Goal: Information Seeking & Learning: Check status

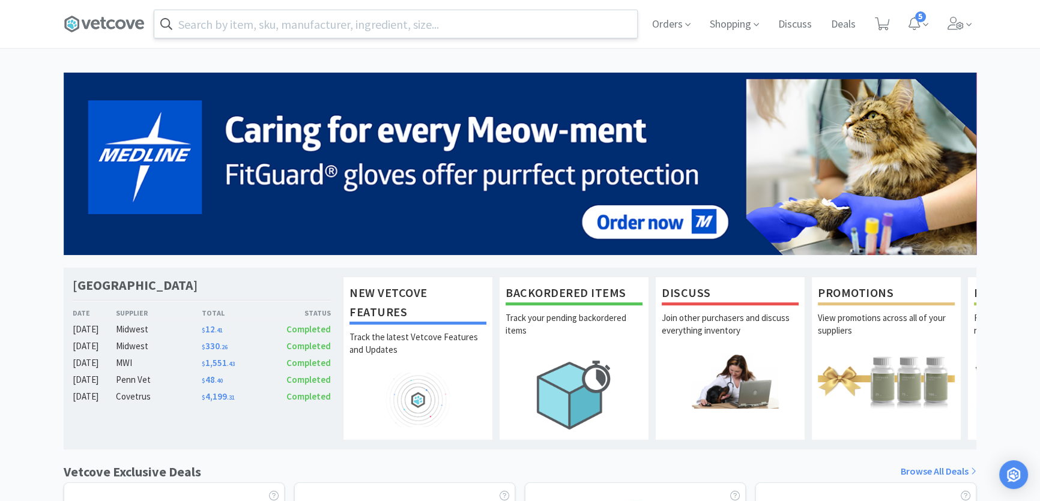
click at [461, 22] on input "text" at bounding box center [395, 24] width 483 height 28
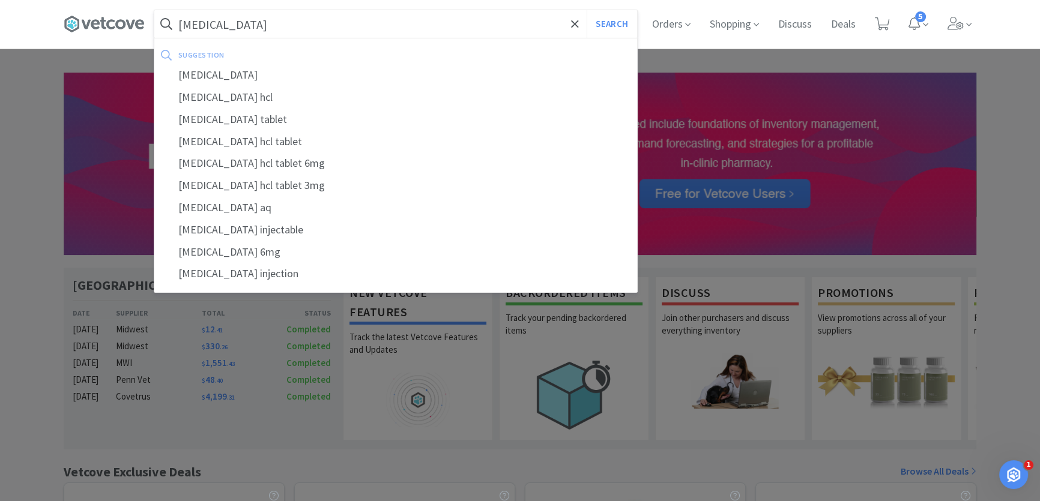
type input "[MEDICAL_DATA]"
click at [586, 10] on button "Search" at bounding box center [611, 24] width 50 height 28
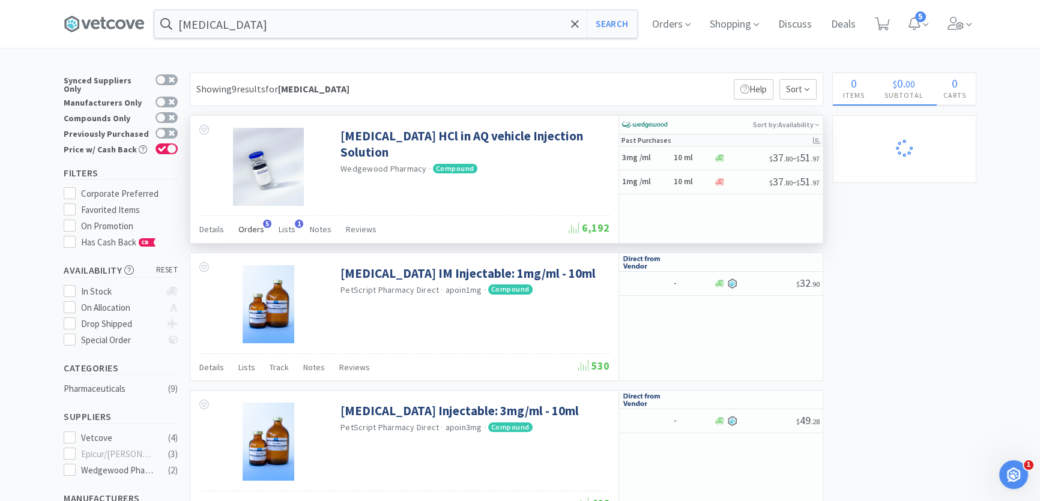
click at [245, 222] on div "Orders 5" at bounding box center [251, 231] width 26 height 23
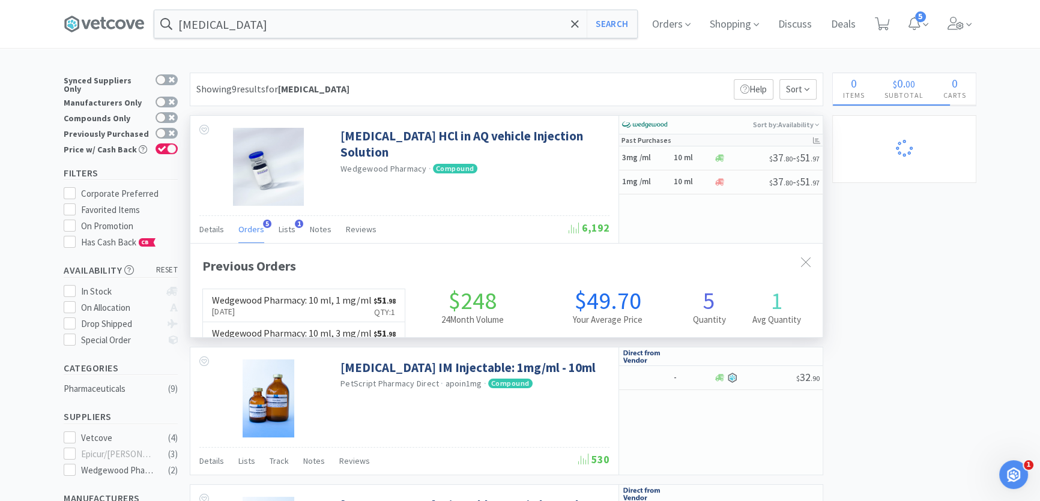
scroll to position [311, 631]
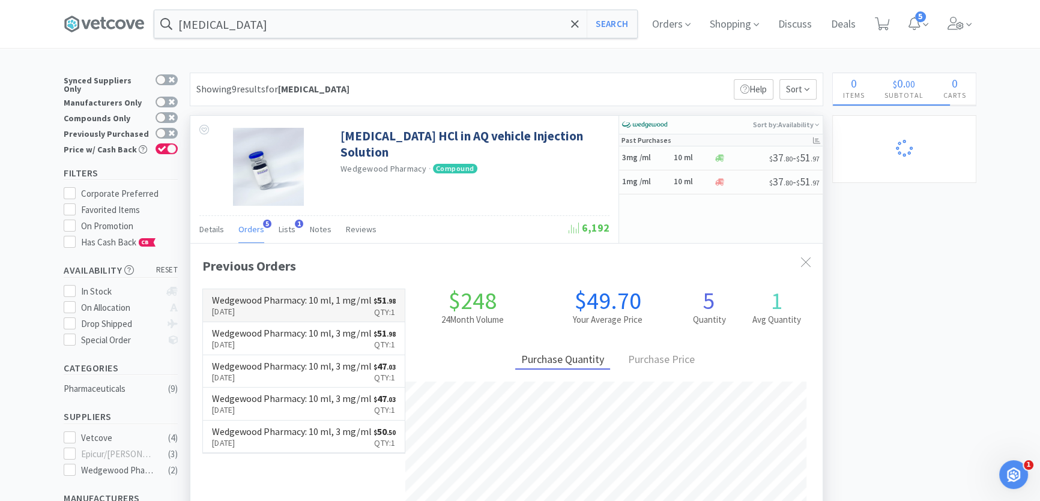
click at [269, 318] on p "[DATE]" at bounding box center [292, 311] width 160 height 13
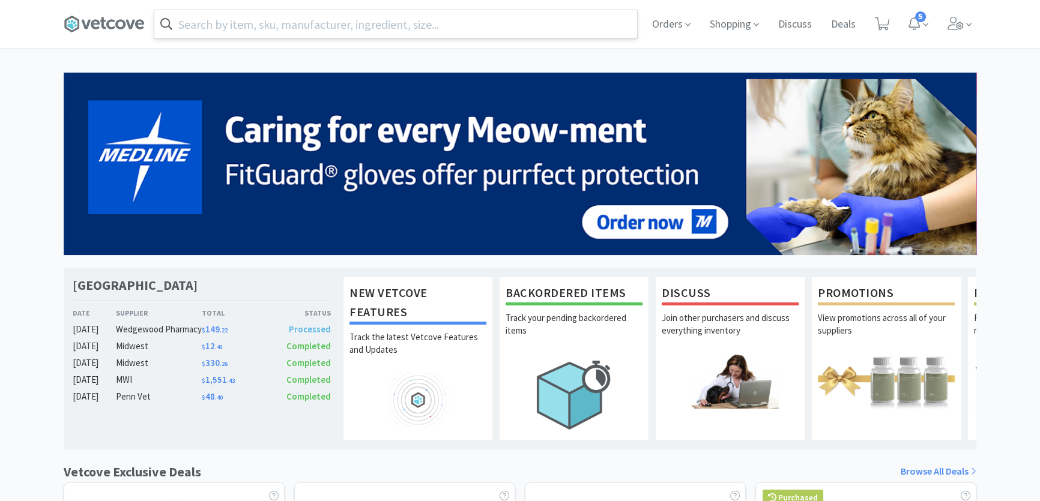
click at [271, 27] on input "text" at bounding box center [395, 24] width 483 height 28
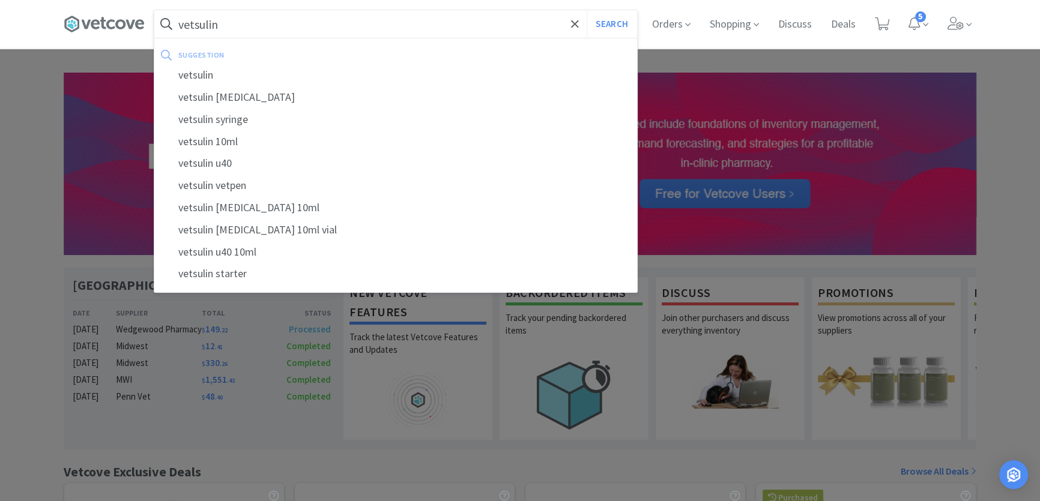
type input "vetsulin"
click at [586, 10] on button "Search" at bounding box center [611, 24] width 50 height 28
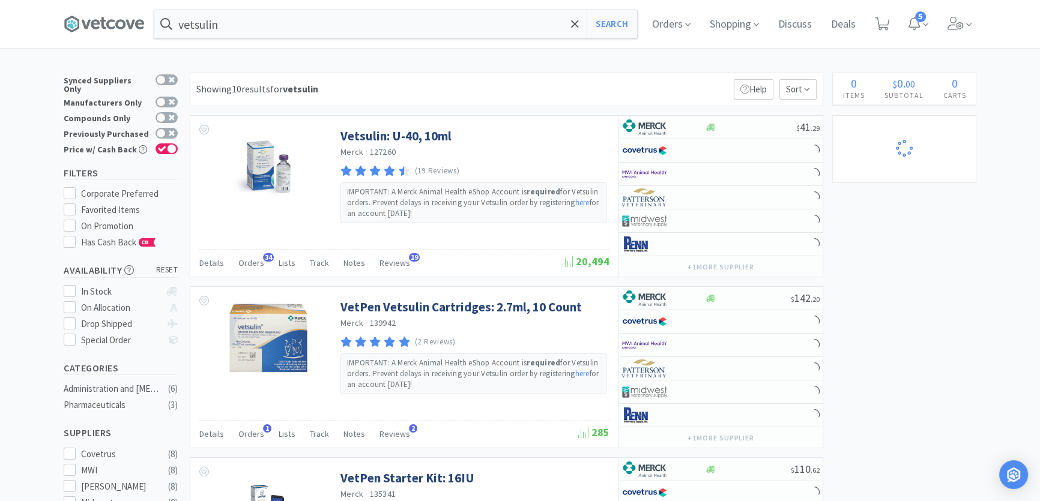
select select "1"
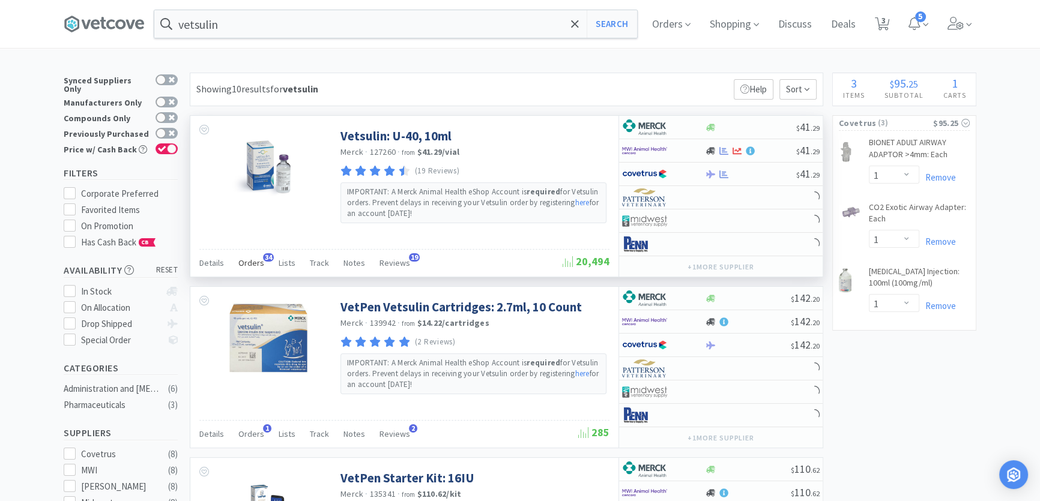
click at [258, 258] on span "Orders" at bounding box center [251, 262] width 26 height 11
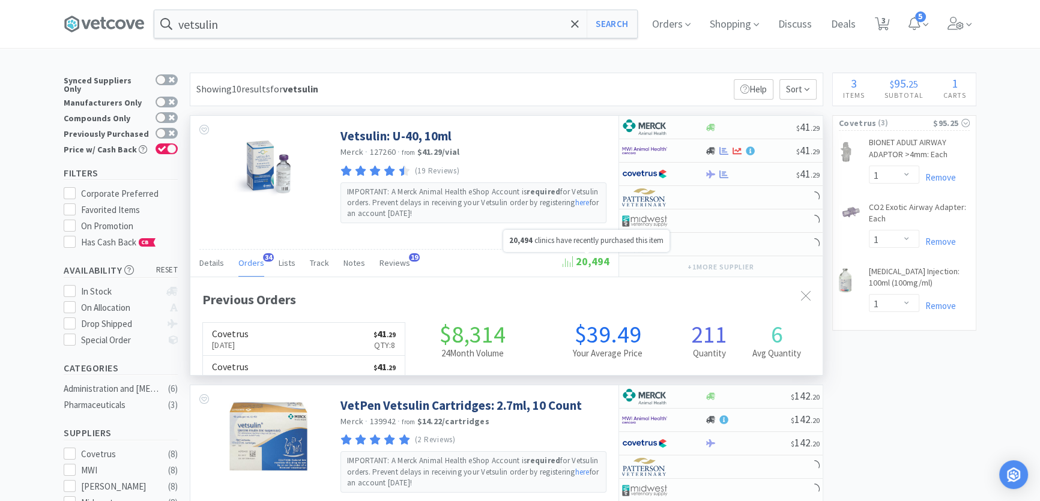
scroll to position [321, 631]
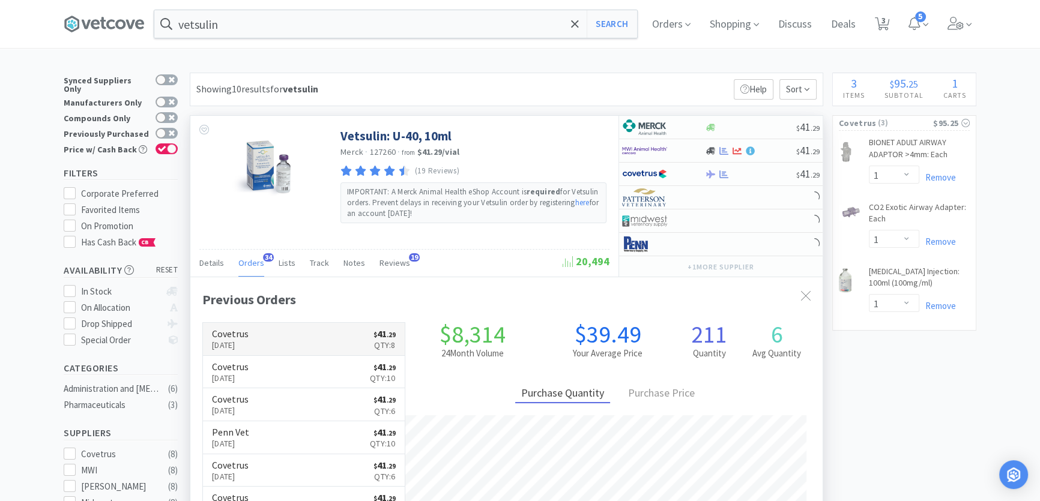
click at [353, 345] on link "Covetrus [DATE] $ 41 . 29 Qty: 8" at bounding box center [304, 339] width 202 height 33
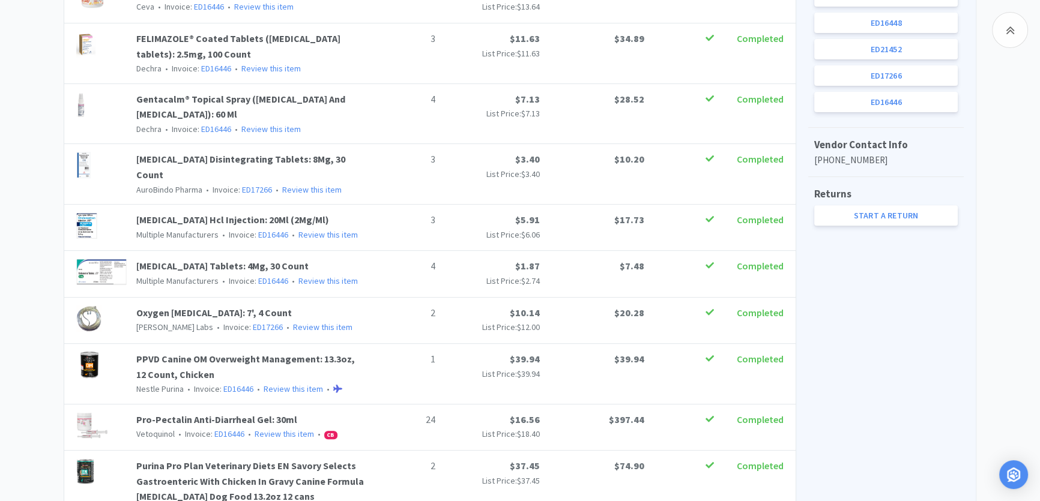
scroll to position [546, 0]
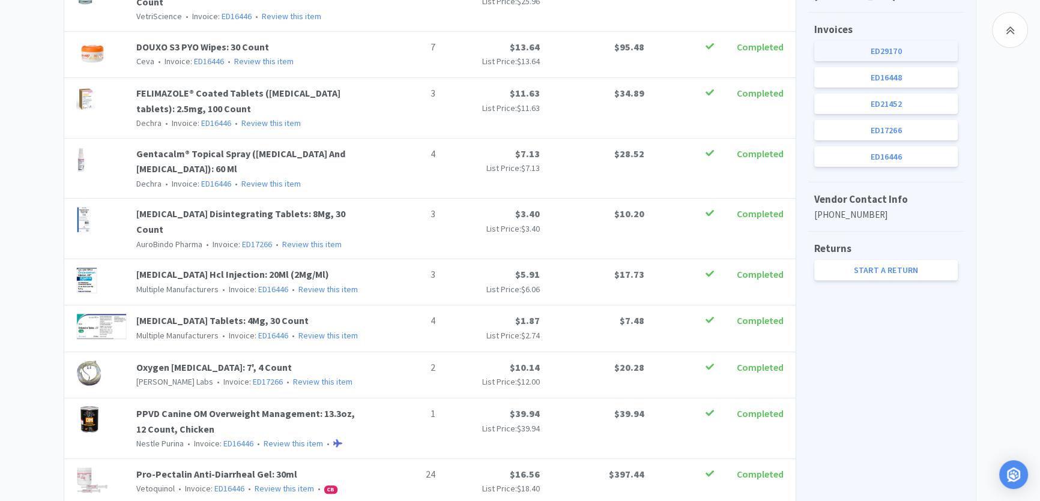
click at [887, 52] on link "ED29170" at bounding box center [885, 51] width 143 height 20
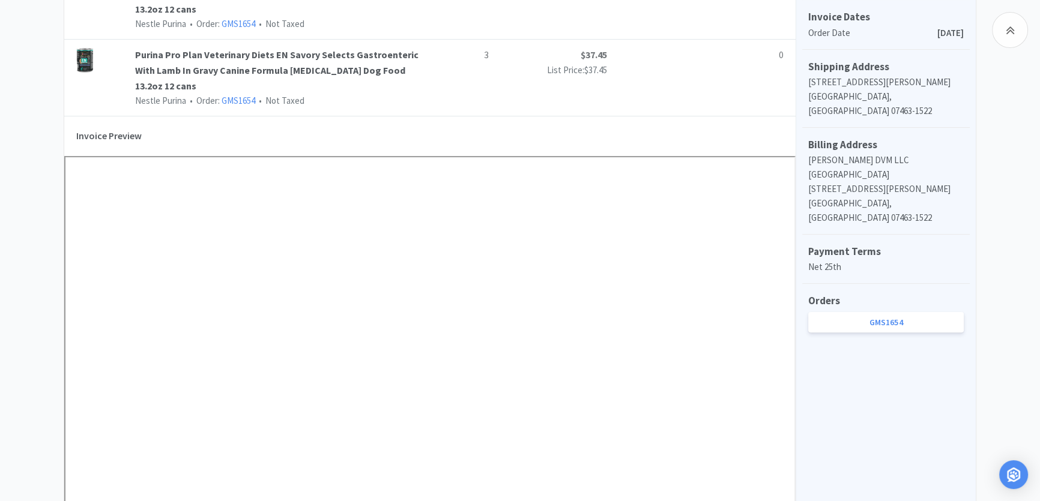
scroll to position [763, 0]
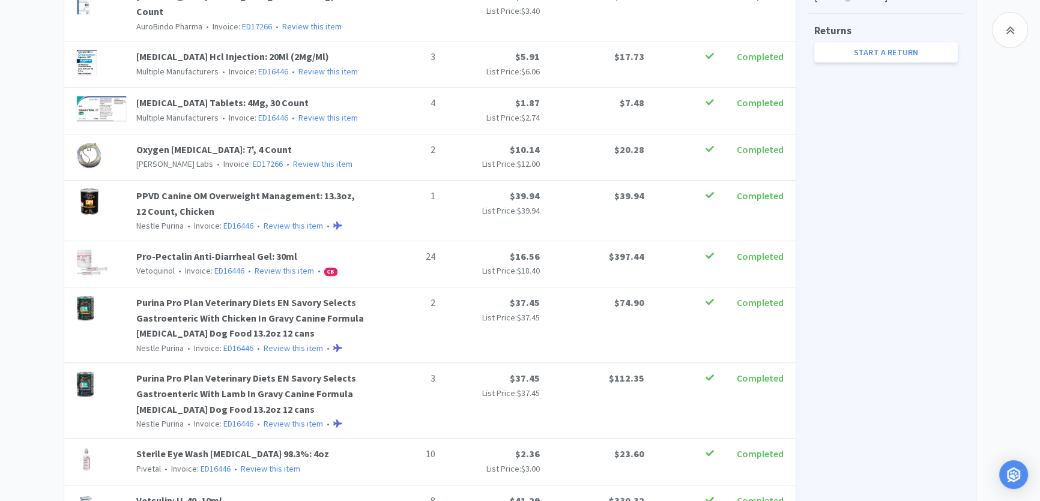
scroll to position [546, 0]
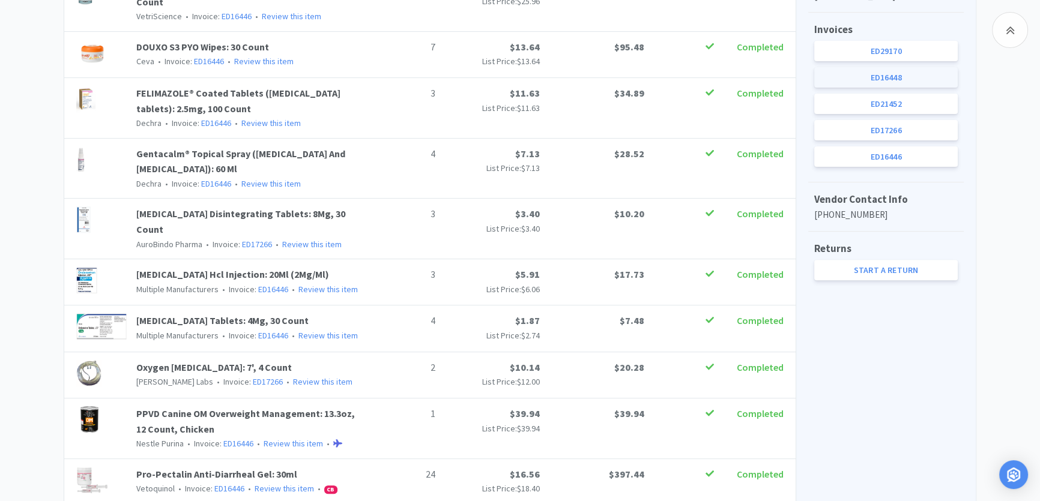
click at [878, 79] on link "ED16448" at bounding box center [885, 77] width 143 height 20
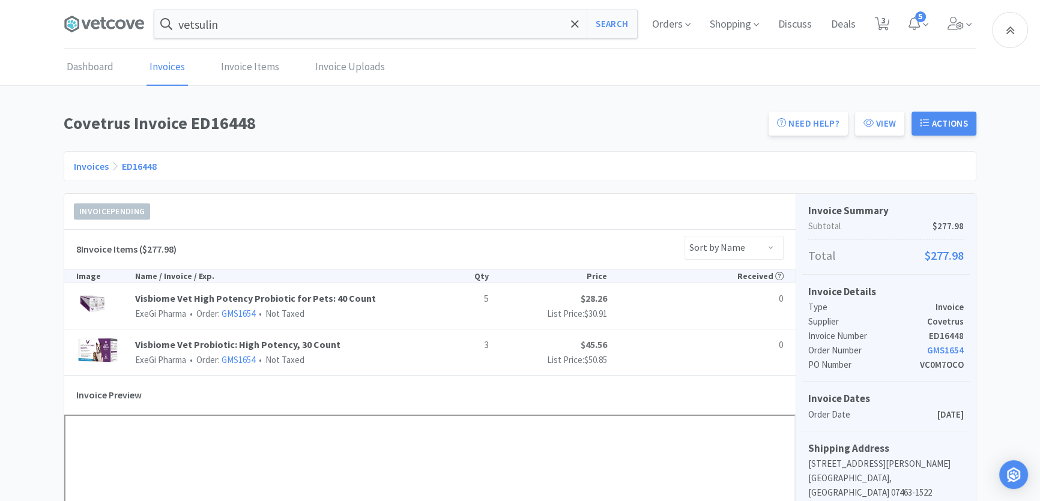
scroll to position [382, 0]
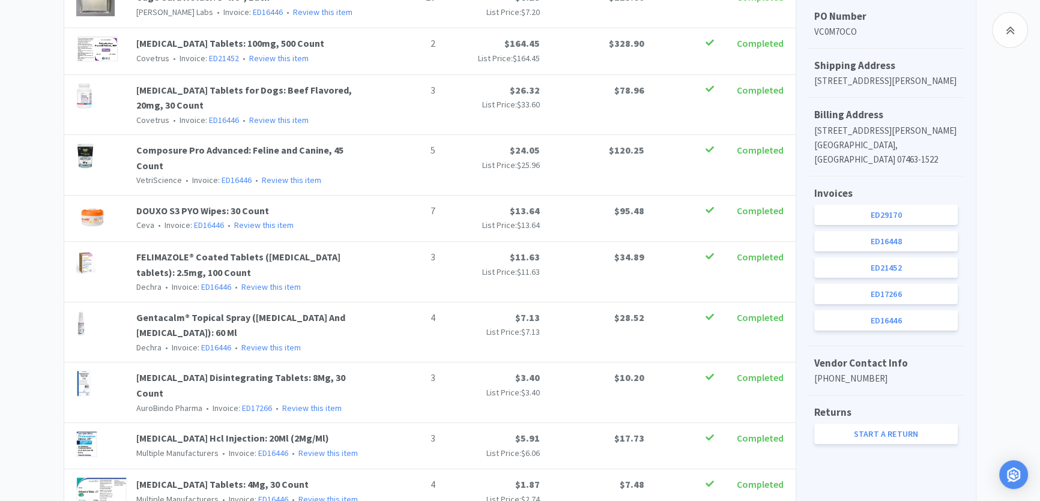
scroll to position [546, 0]
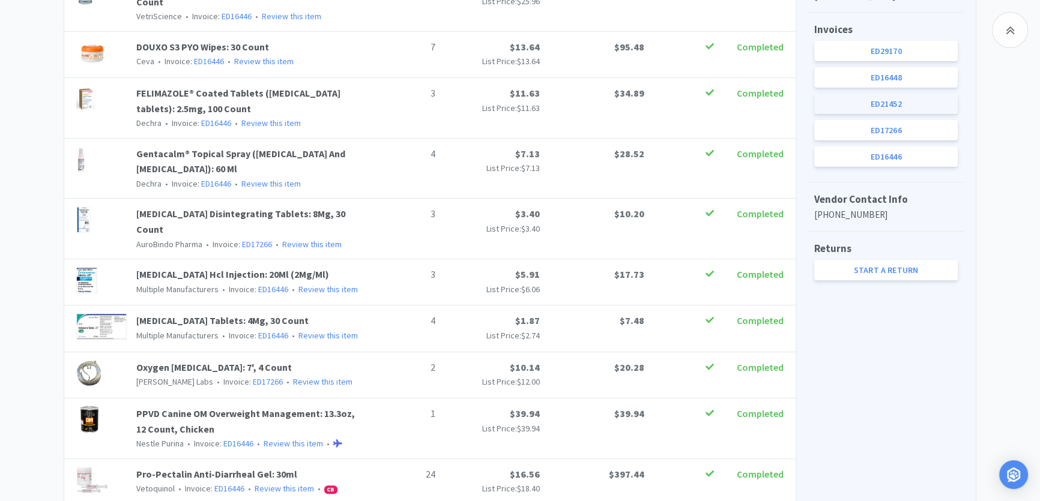
click at [899, 102] on link "ED21452" at bounding box center [885, 104] width 143 height 20
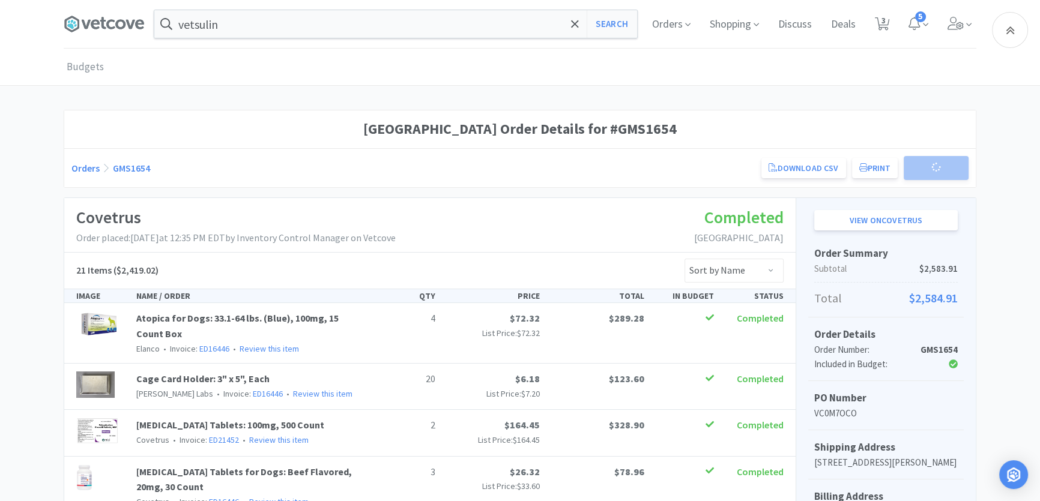
scroll to position [546, 0]
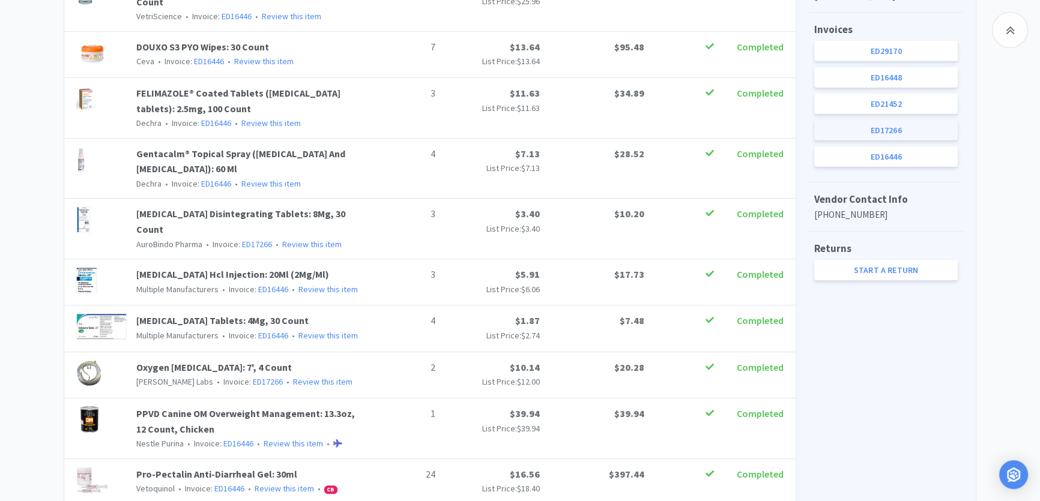
click at [899, 126] on link "ED17266" at bounding box center [885, 130] width 143 height 20
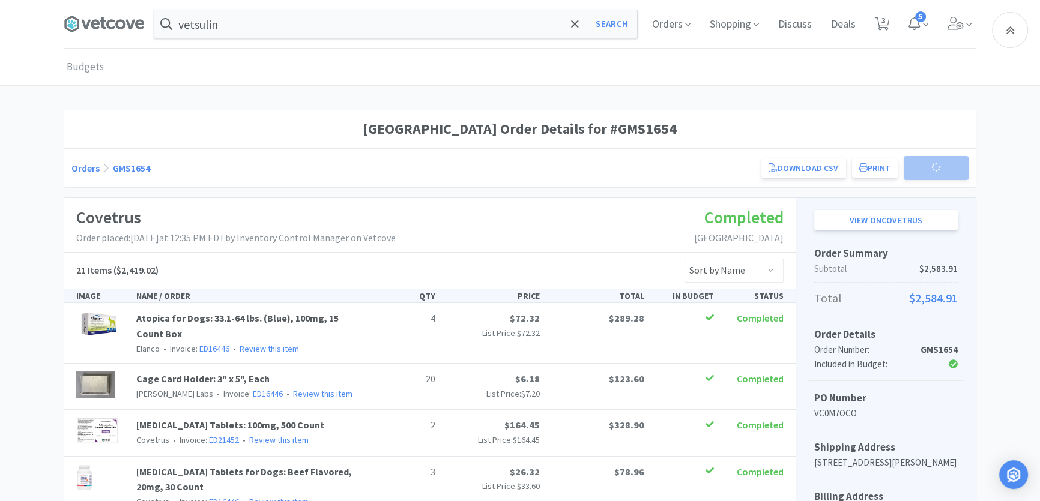
scroll to position [546, 0]
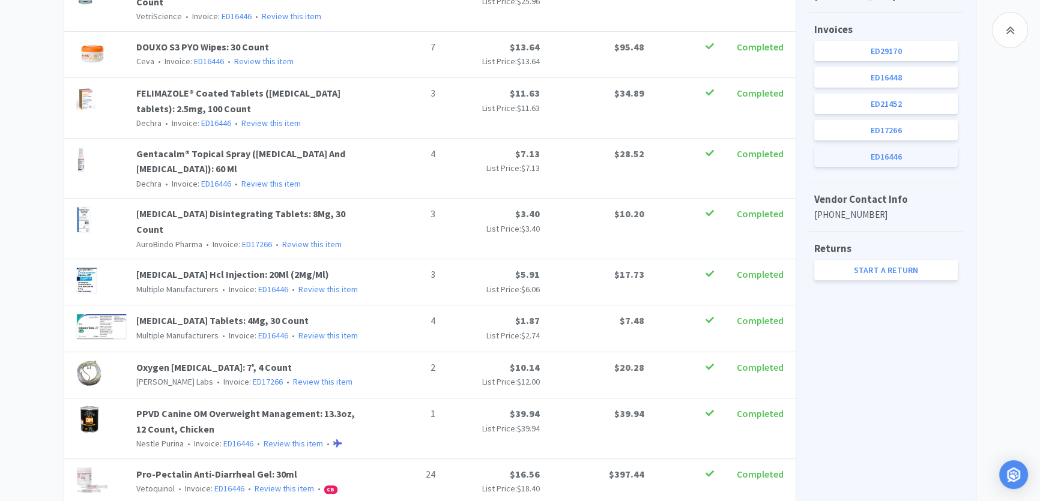
click at [900, 150] on link "ED16446" at bounding box center [885, 156] width 143 height 20
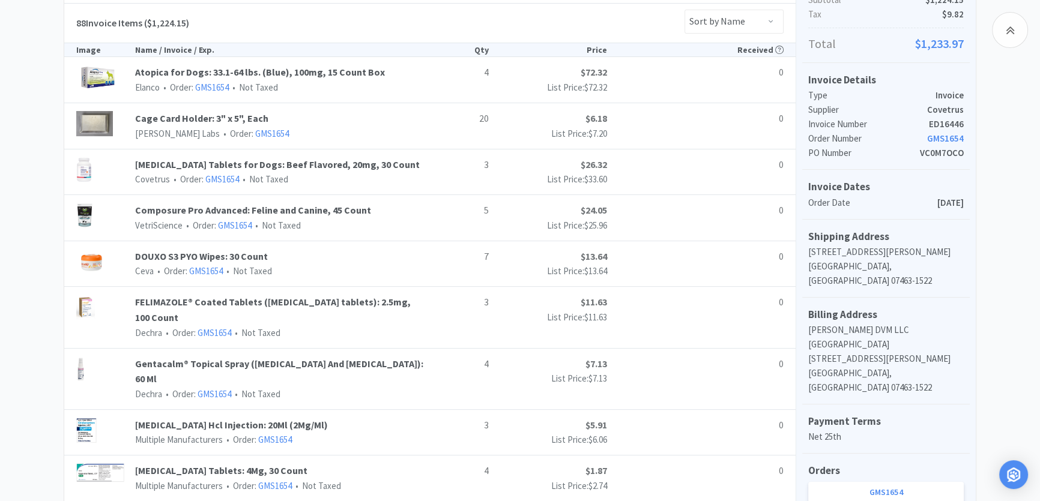
scroll to position [273, 0]
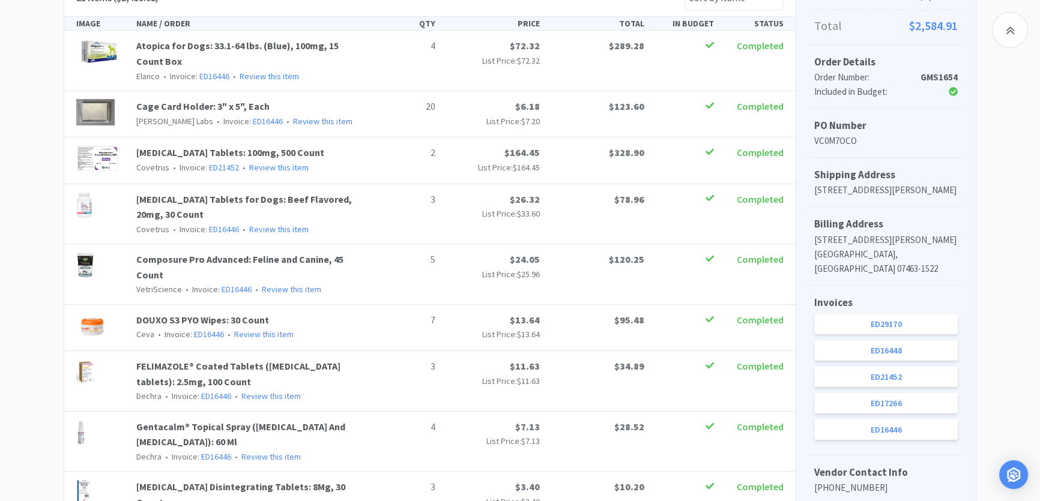
scroll to position [546, 0]
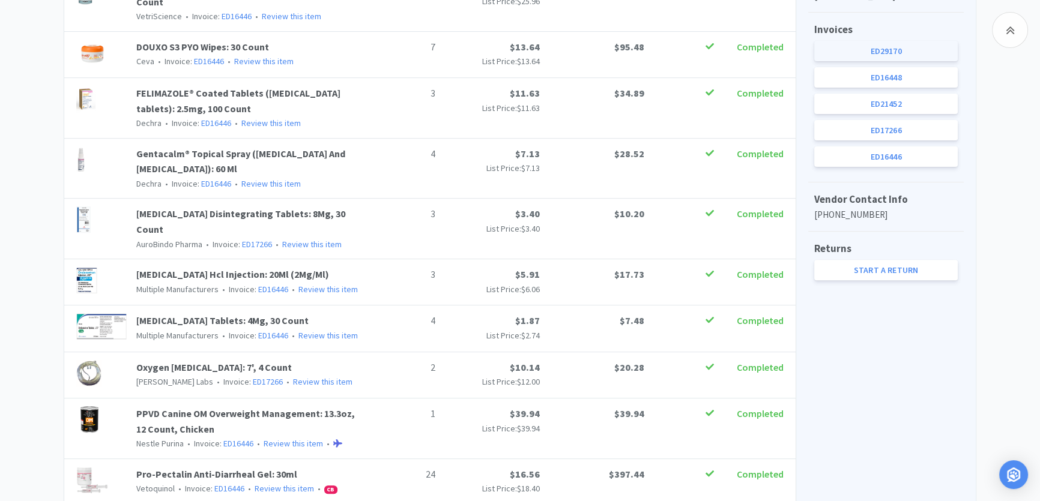
click at [872, 53] on link "ED29170" at bounding box center [885, 51] width 143 height 20
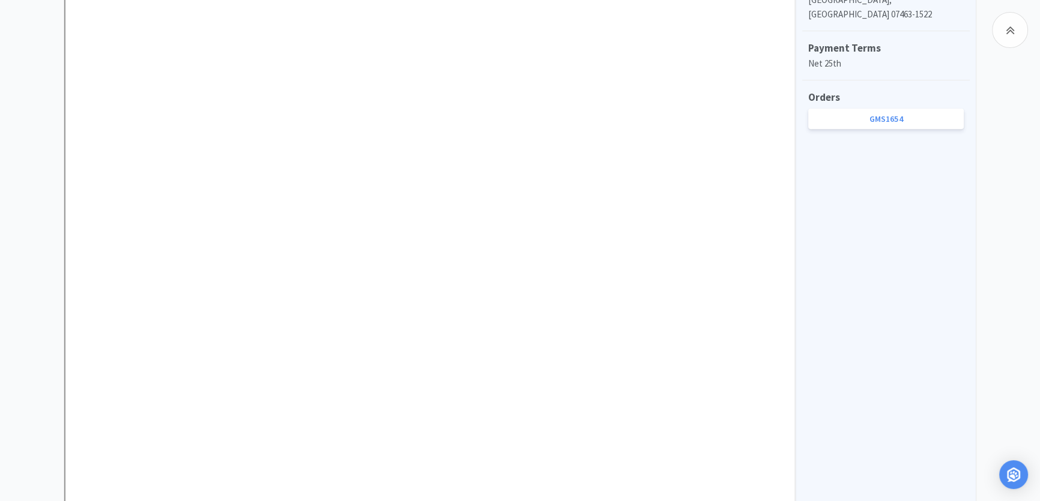
scroll to position [654, 0]
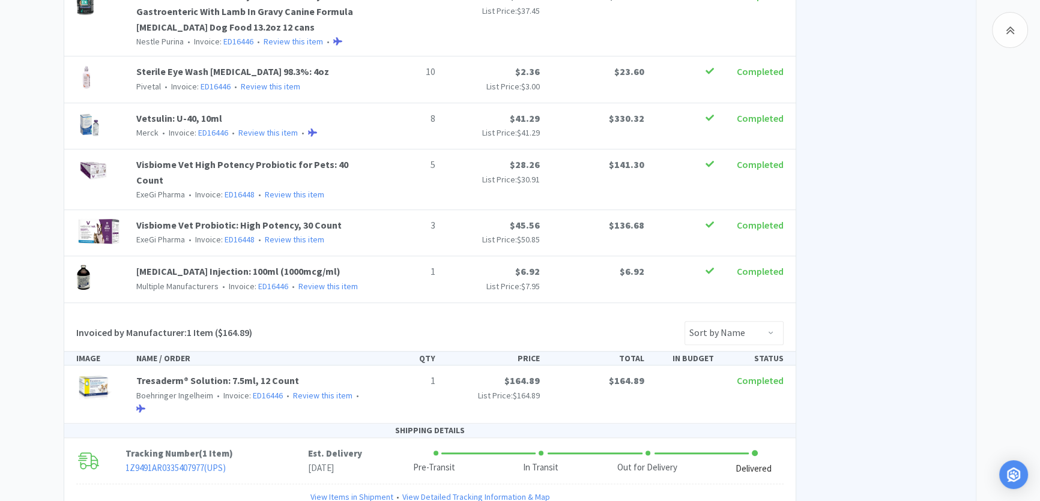
scroll to position [1037, 0]
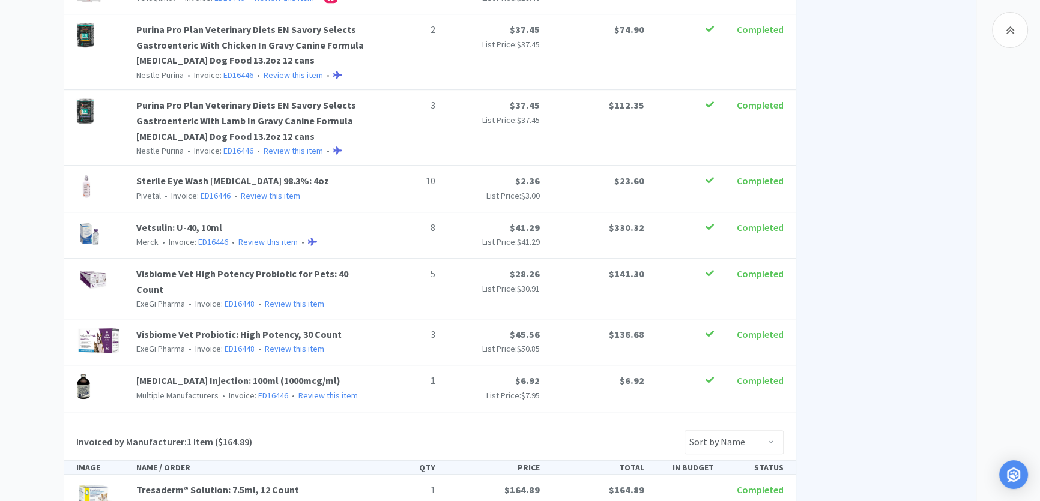
click at [778, 221] on span "Completed" at bounding box center [759, 227] width 47 height 12
drag, startPoint x: 783, startPoint y: 215, endPoint x: 714, endPoint y: 229, distance: 69.8
click at [714, 229] on div "8 $41.29 List Price: $41.29 $330.32 Completed" at bounding box center [579, 234] width 418 height 29
click at [898, 229] on div "View on Covetrus Order Summary Subtotal $2,583.91 Total $2,584.91 Order Details…" at bounding box center [885, 133] width 180 height 1945
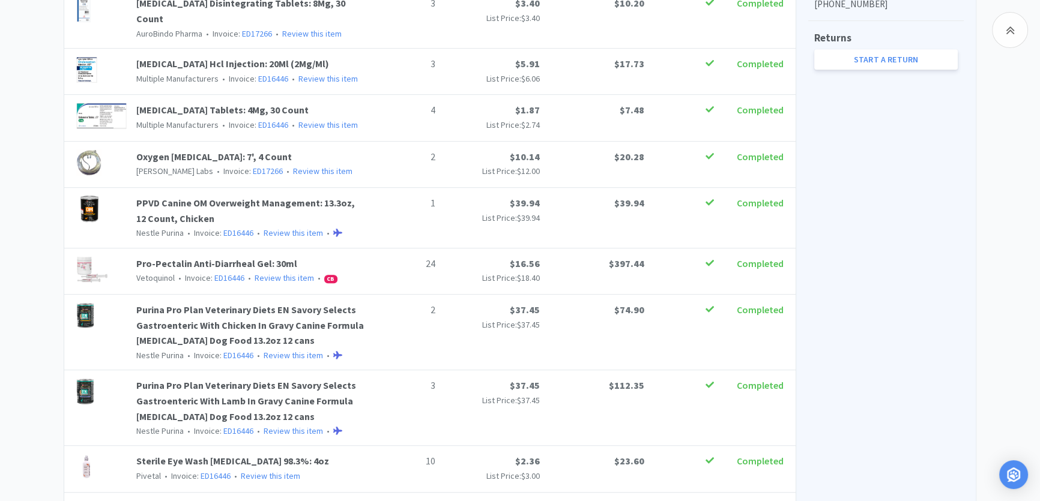
scroll to position [519, 0]
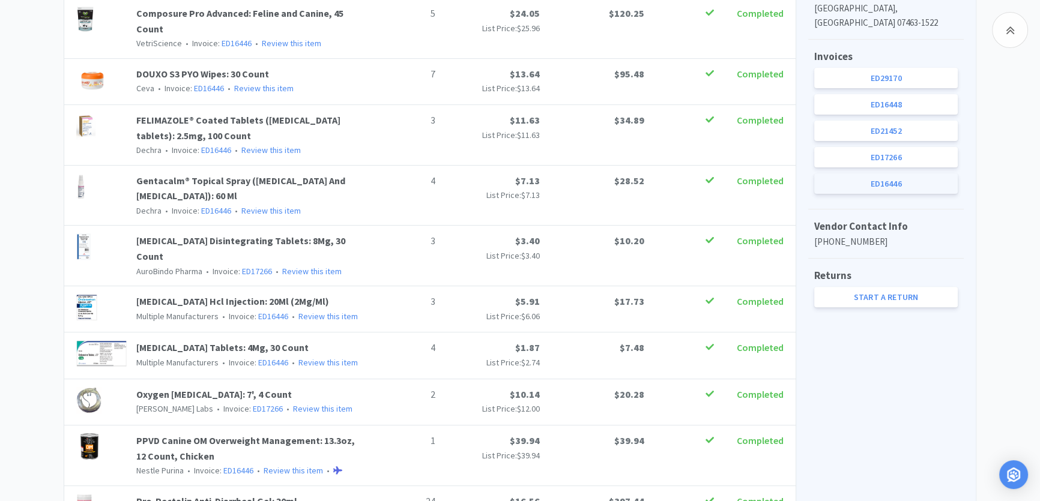
click at [903, 186] on link "ED16446" at bounding box center [885, 183] width 143 height 20
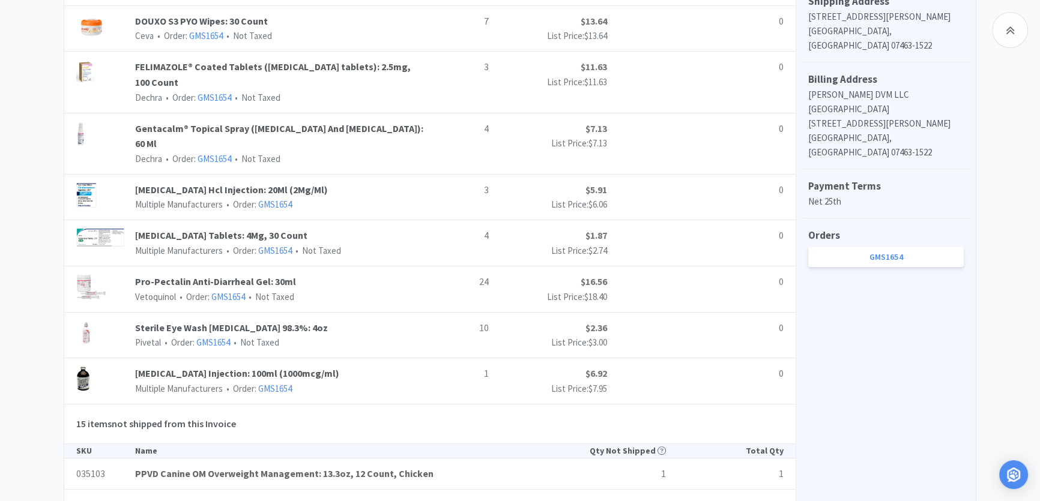
scroll to position [382, 0]
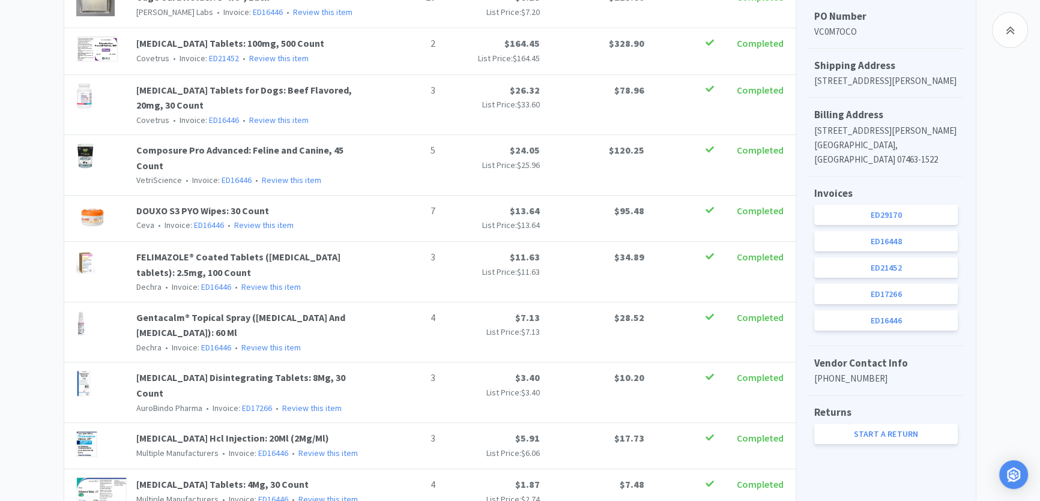
scroll to position [519, 0]
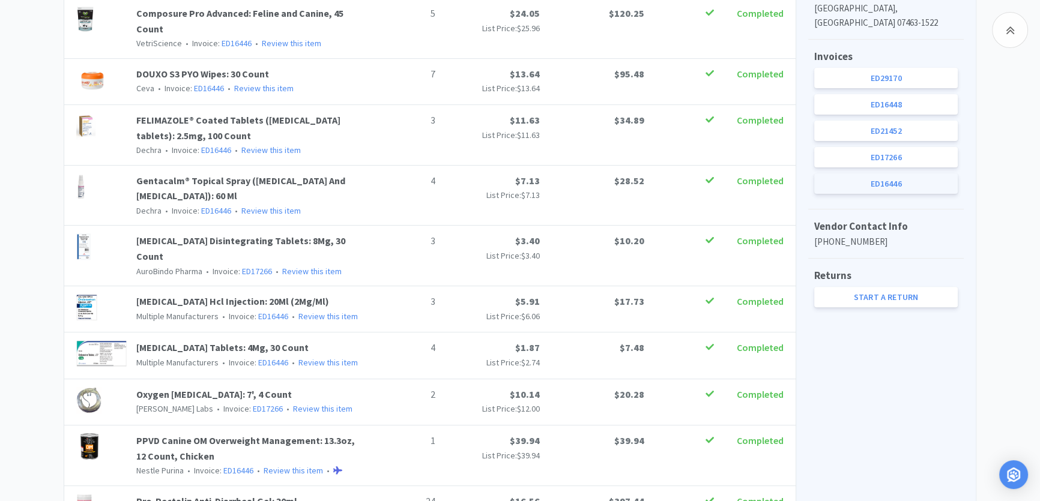
click at [912, 181] on link "ED16446" at bounding box center [885, 183] width 143 height 20
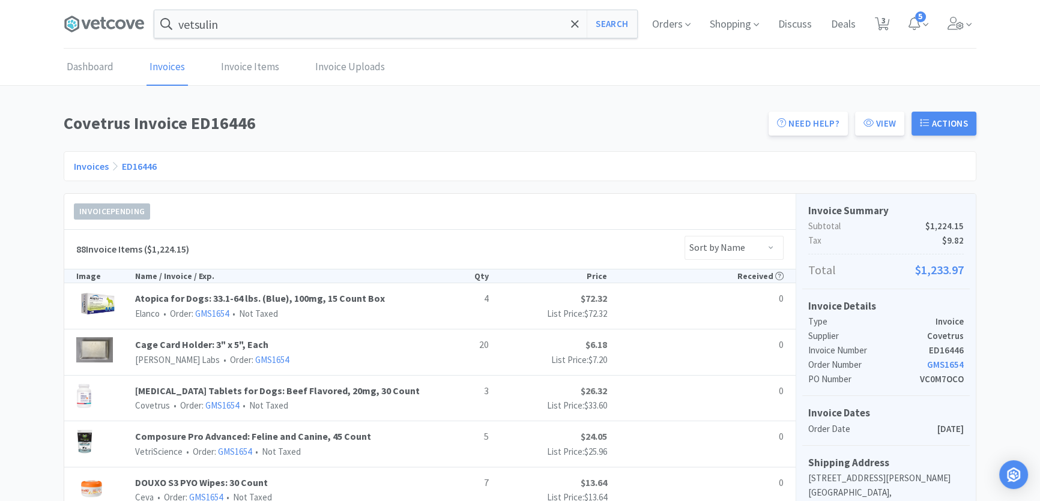
scroll to position [519, 0]
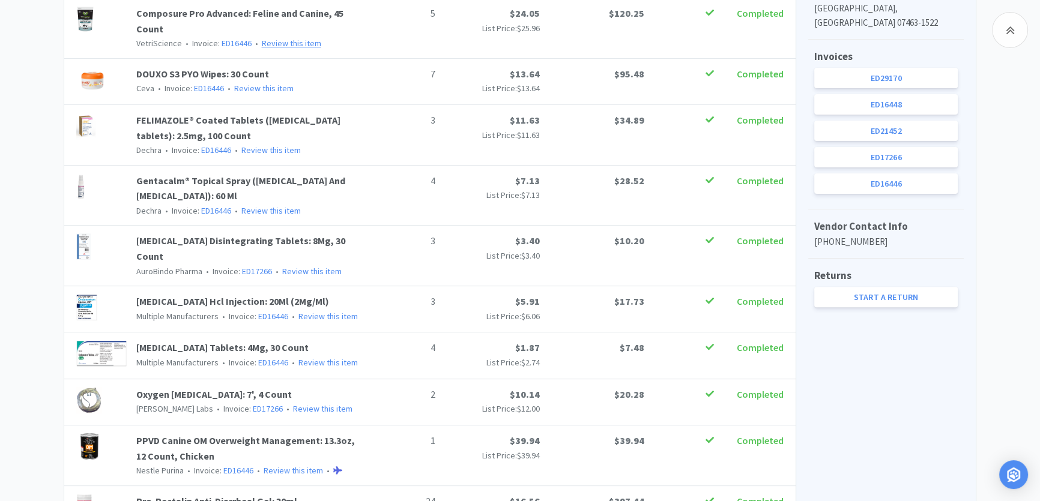
select select "1"
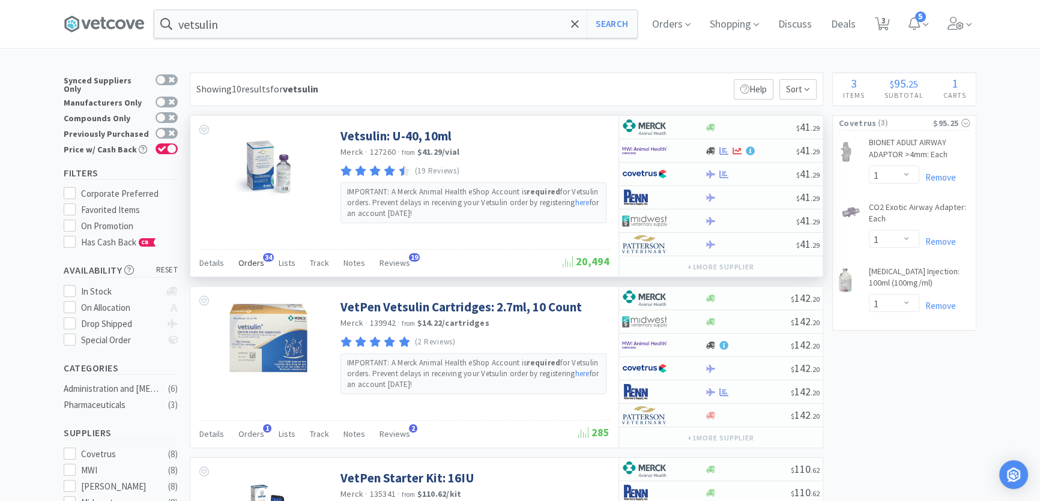
click at [247, 255] on div "Orders 34" at bounding box center [251, 264] width 26 height 23
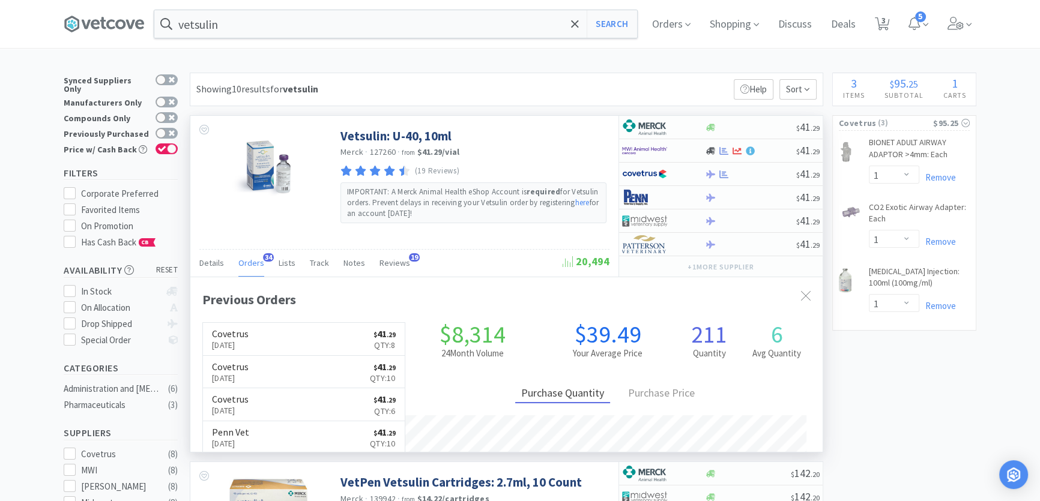
scroll to position [321, 631]
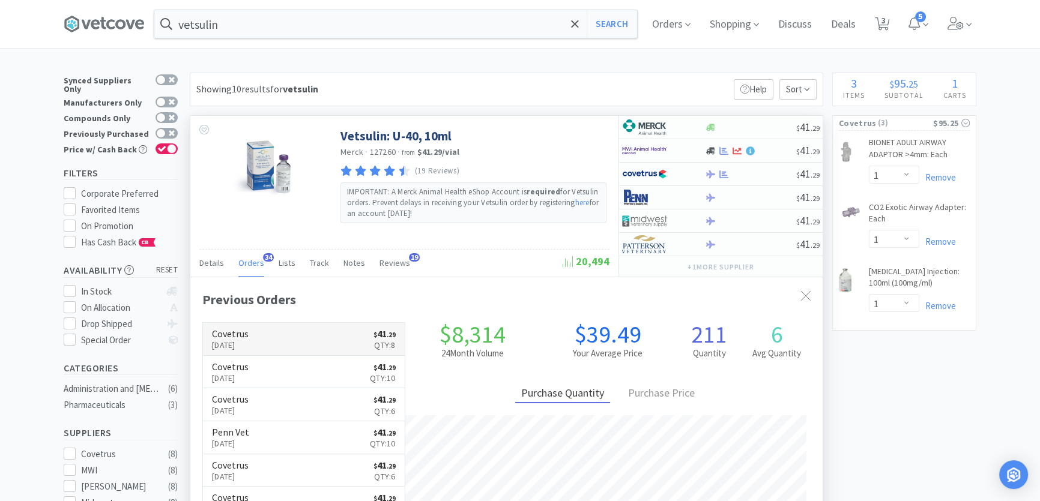
click at [303, 339] on link "Covetrus Sep 5th, 2025 $ 41 . 29 Qty: 8" at bounding box center [304, 339] width 202 height 33
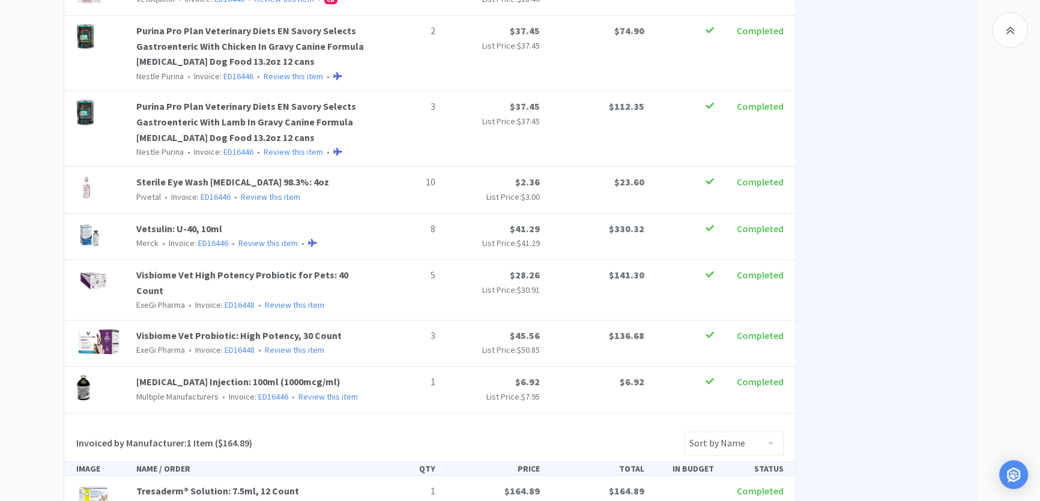
scroll to position [1037, 0]
click at [197, 221] on link "Vetsulin: U-40, 10ml" at bounding box center [179, 227] width 86 height 12
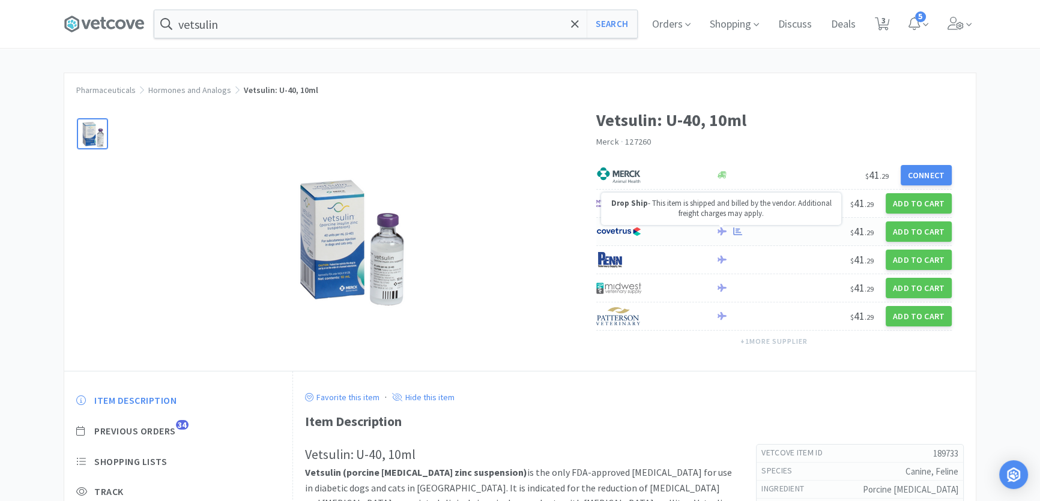
click at [723, 231] on icon at bounding box center [721, 231] width 9 height 8
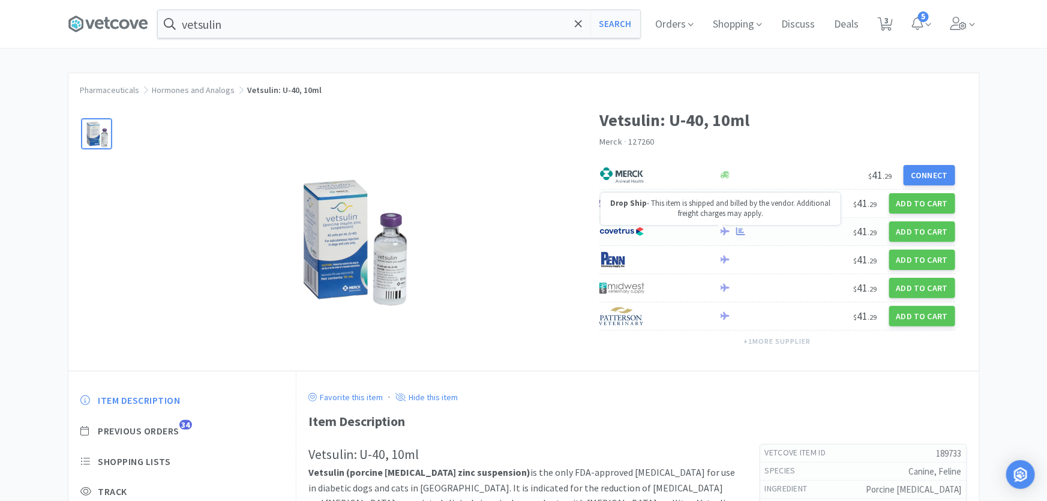
select select "2"
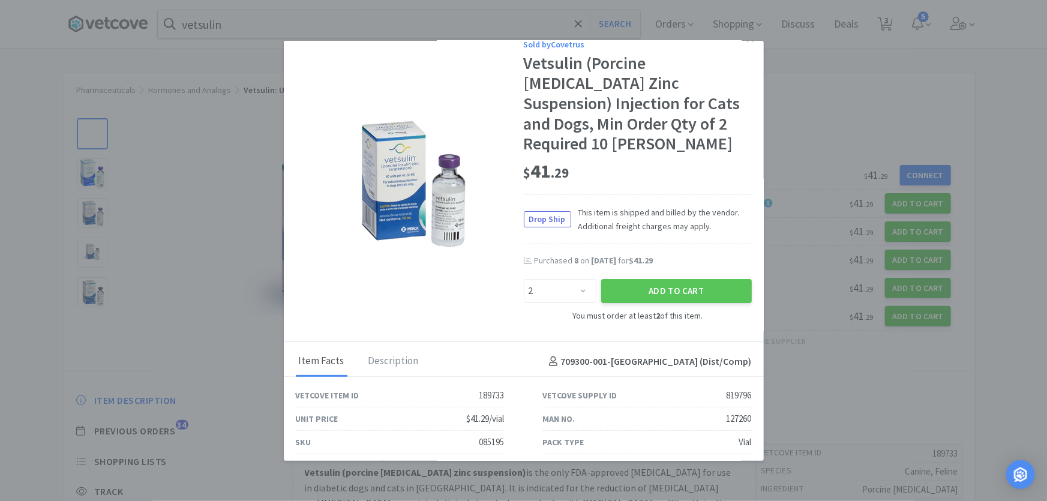
scroll to position [23, 0]
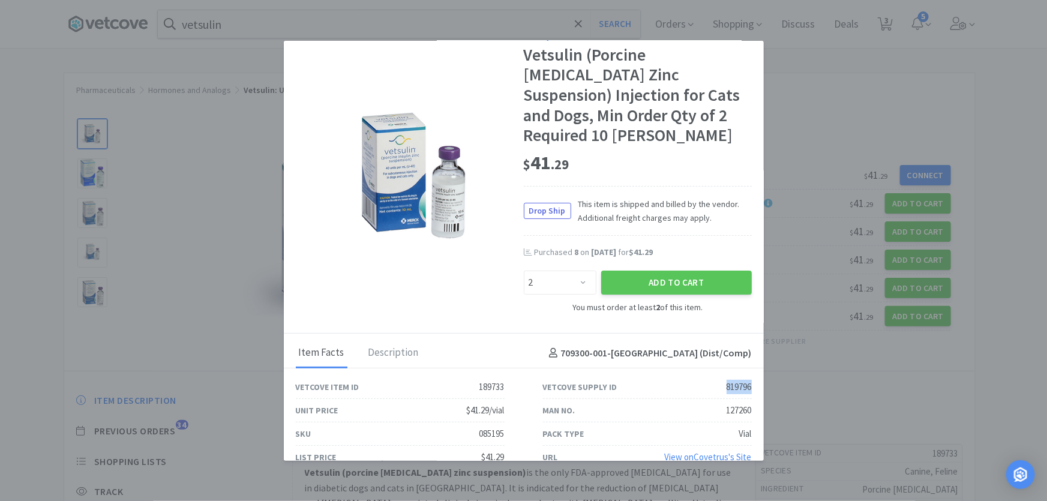
drag, startPoint x: 713, startPoint y: 361, endPoint x: 749, endPoint y: 360, distance: 36.0
click at [749, 376] on div "Vetcove Supply ID 819796" at bounding box center [647, 387] width 247 height 23
click at [481, 427] on div "085195" at bounding box center [492, 434] width 25 height 14
click at [480, 427] on div "085195" at bounding box center [492, 434] width 25 height 14
drag, startPoint x: 459, startPoint y: 415, endPoint x: 513, endPoint y: 418, distance: 54.1
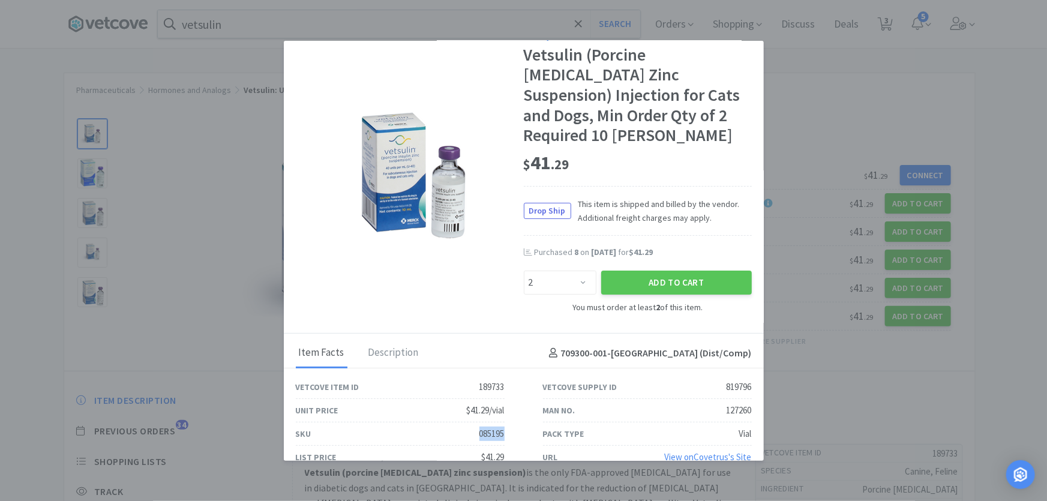
click at [513, 423] on div "SKU 085195" at bounding box center [400, 434] width 247 height 23
copy div "085195"
